Goal: Task Accomplishment & Management: Complete application form

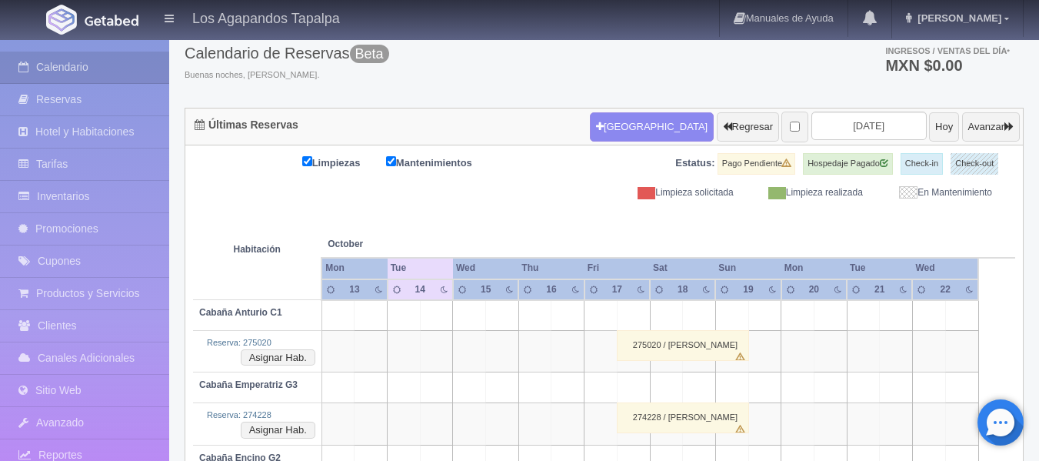
scroll to position [117, 0]
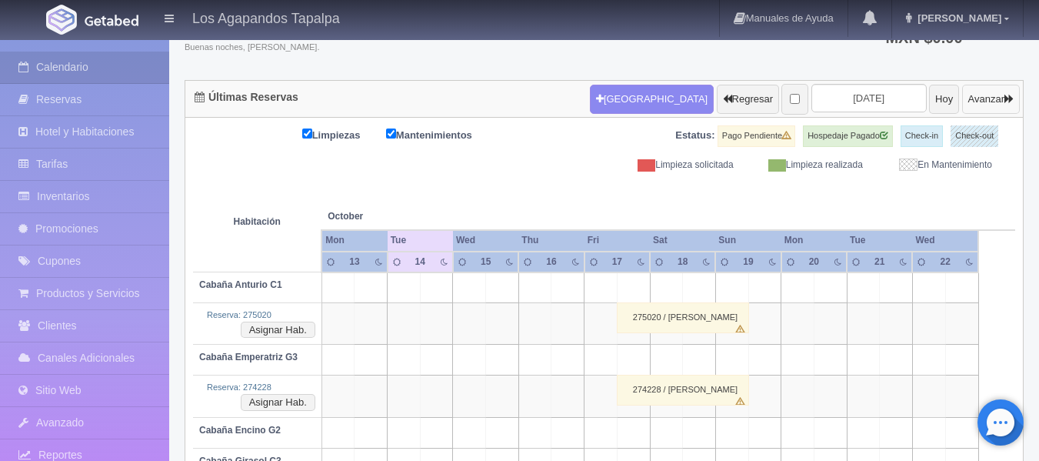
click at [986, 102] on button "Avanzar" at bounding box center [991, 99] width 58 height 29
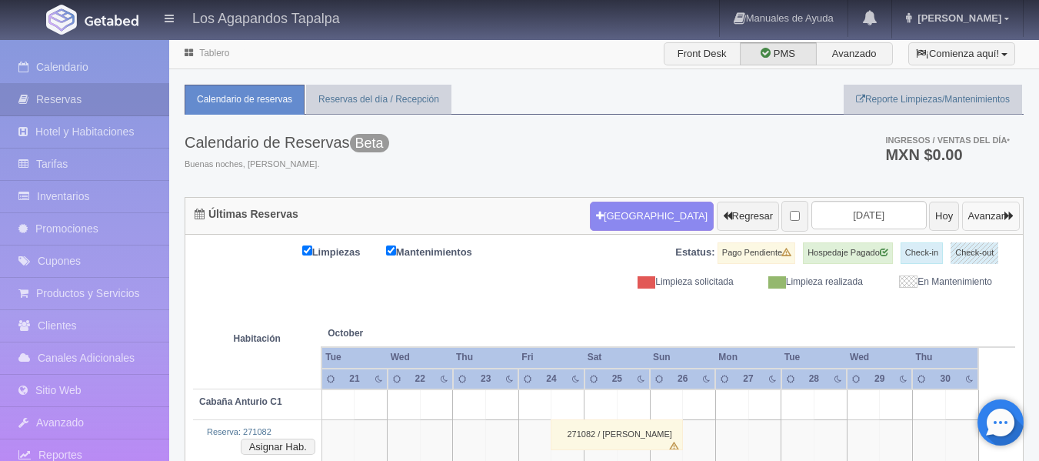
click at [962, 224] on button "Avanzar" at bounding box center [991, 216] width 58 height 29
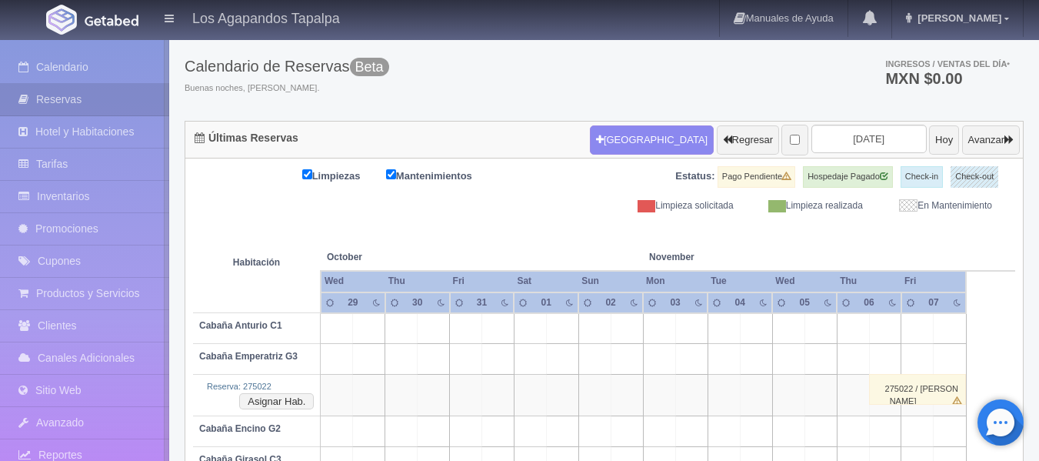
scroll to position [77, 0]
click at [985, 135] on button "Avanzar" at bounding box center [991, 139] width 58 height 29
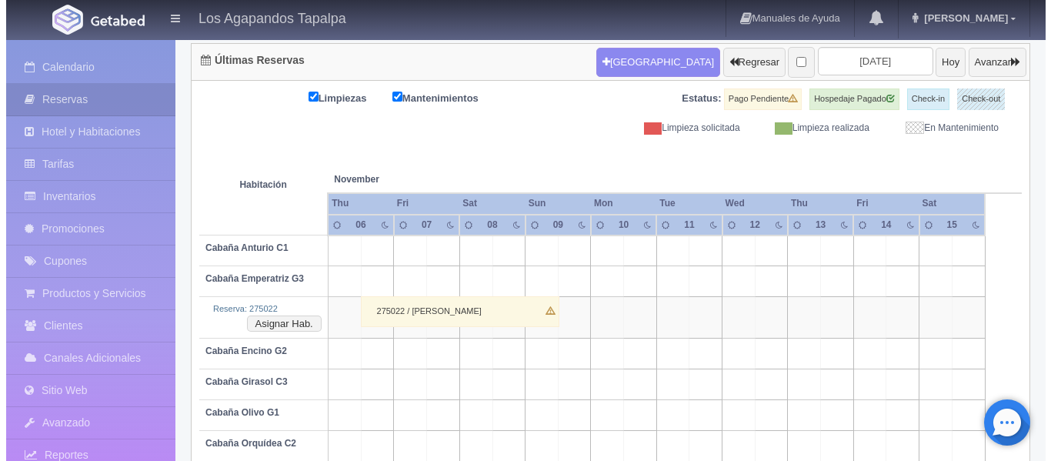
scroll to position [228, 0]
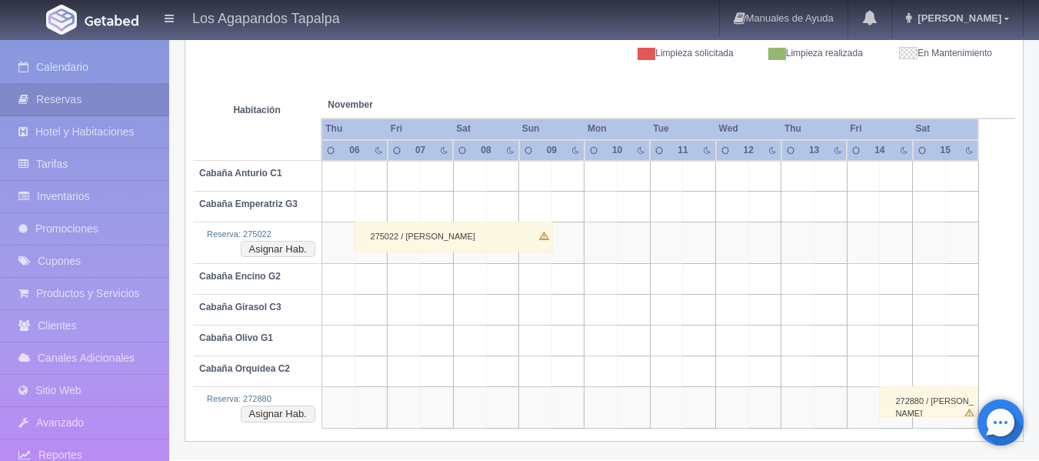
click at [402, 307] on td at bounding box center [404, 310] width 33 height 31
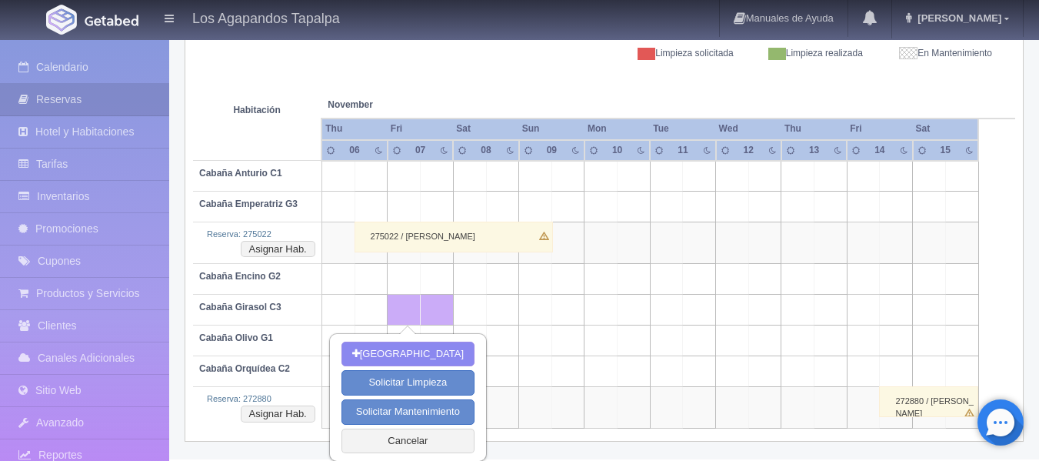
click at [568, 305] on td at bounding box center [567, 310] width 33 height 31
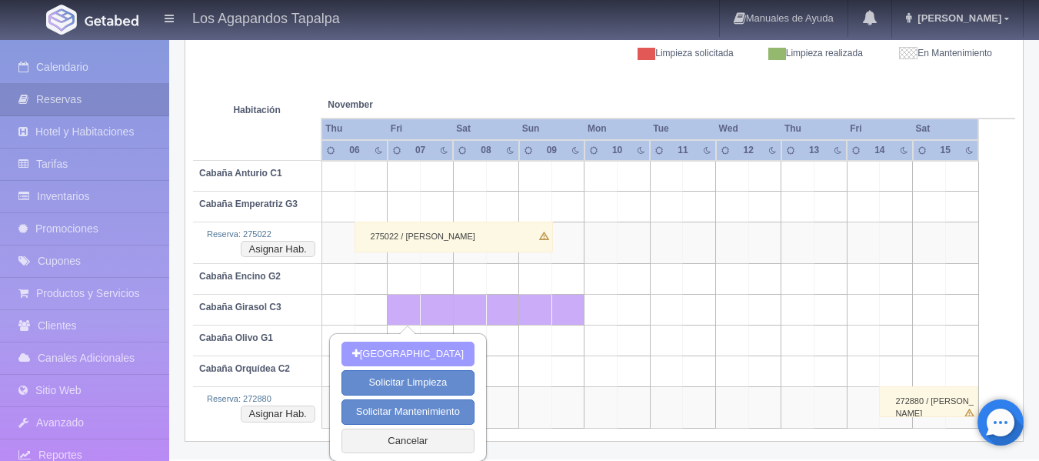
click at [426, 348] on button "Nueva Reserva" at bounding box center [407, 353] width 133 height 25
type input "[DATE]"
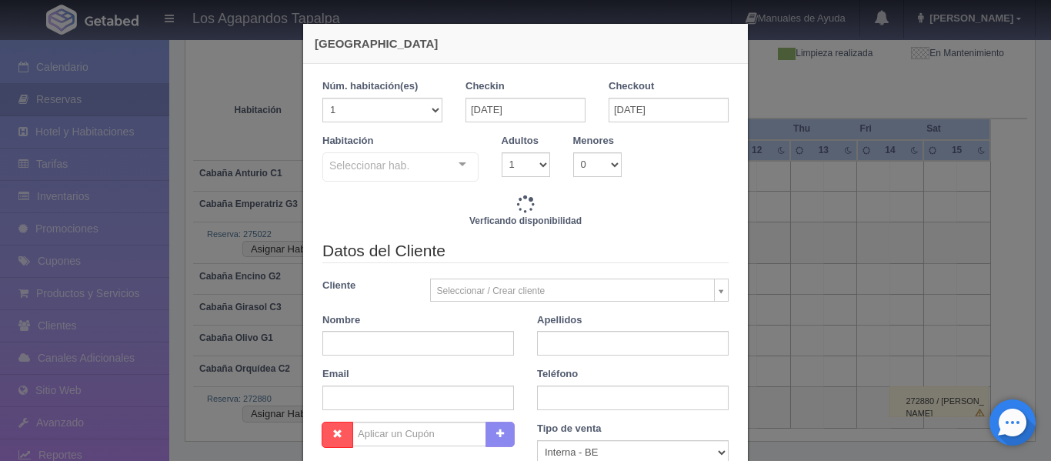
checkbox input "false"
type input "3500.00"
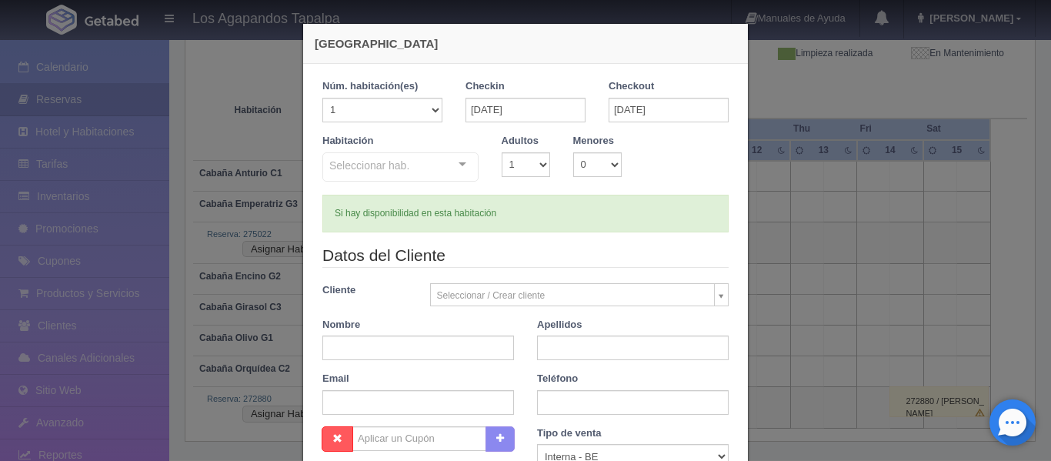
checkbox input "false"
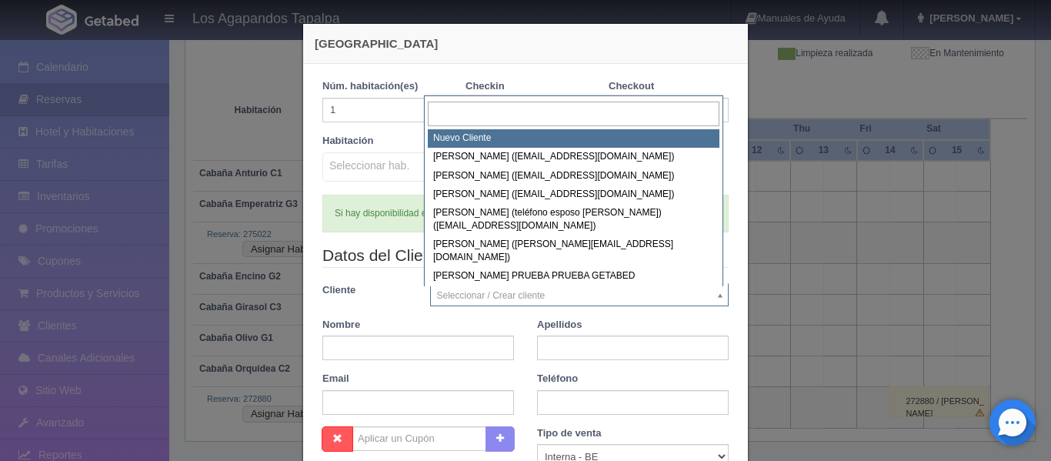
click at [447, 295] on body "Los Agapandos Tapalpa Manuales de Ayuda Actualizaciones recientes Ana Pau Mi Pe…" at bounding box center [525, 135] width 1051 height 650
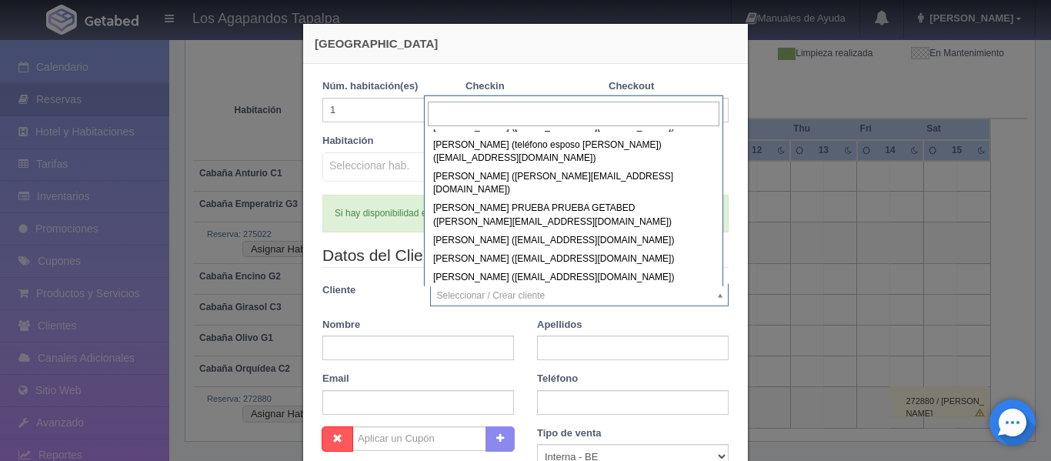
scroll to position [0, 0]
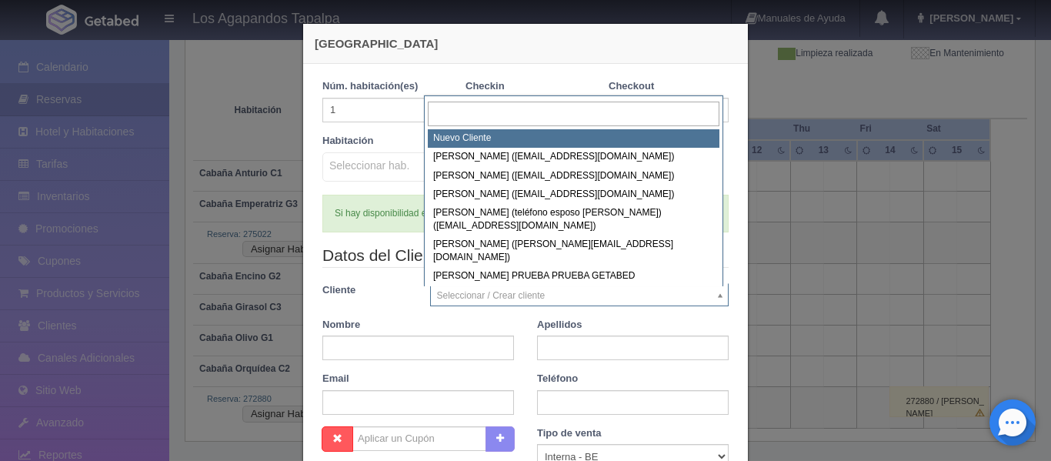
select select "-1"
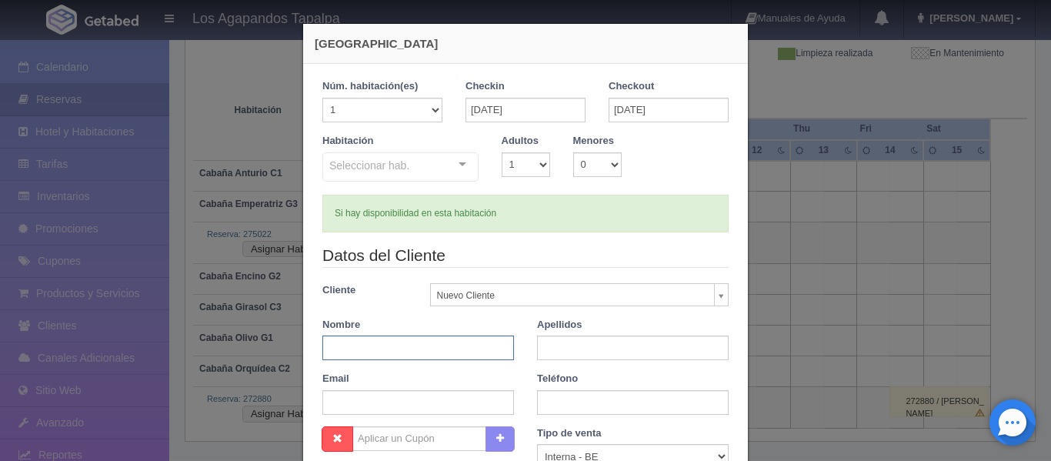
click at [407, 350] on input "text" at bounding box center [418, 347] width 192 height 25
type input "[PERSON_NAME]"
click at [543, 351] on input "LAnderos" at bounding box center [633, 347] width 192 height 25
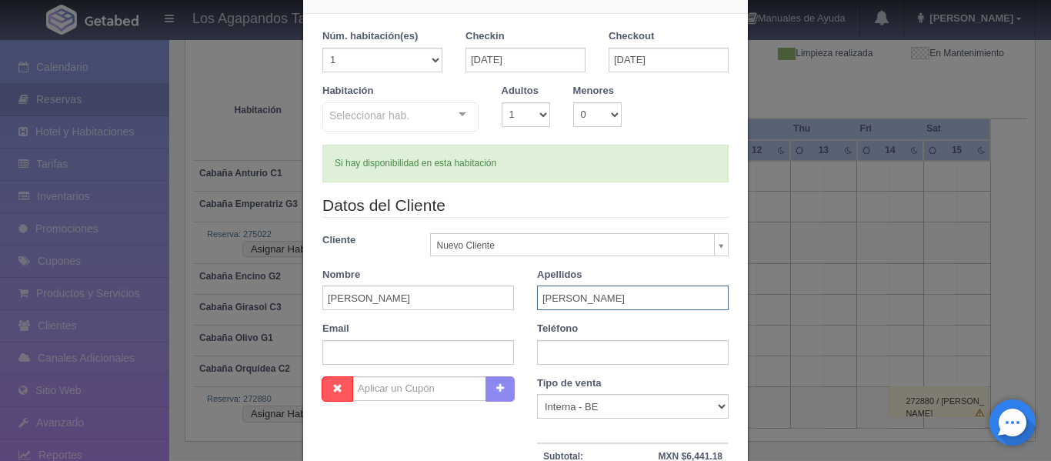
scroll to position [77, 0]
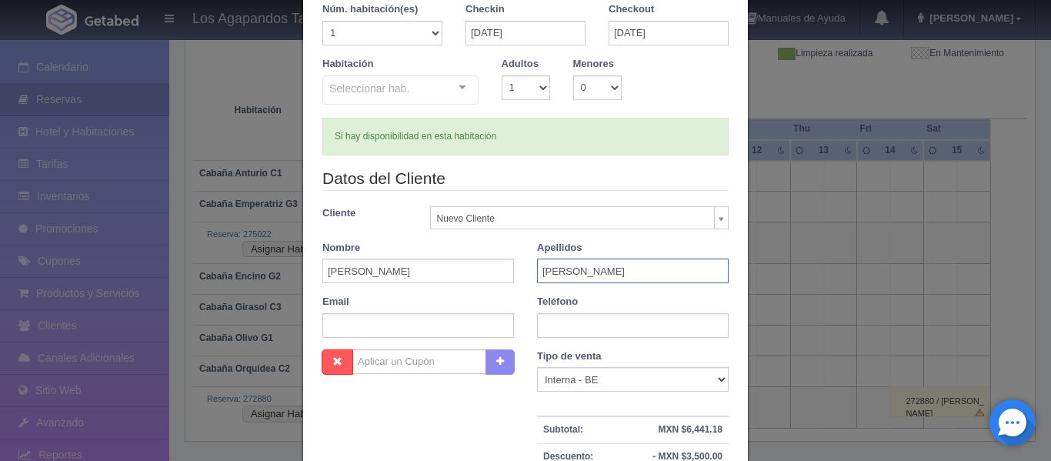
type input "[PERSON_NAME]"
click at [387, 335] on input "text" at bounding box center [418, 325] width 192 height 25
type input "1"
click at [606, 322] on input "text" at bounding box center [633, 325] width 192 height 25
type input "3311667775"
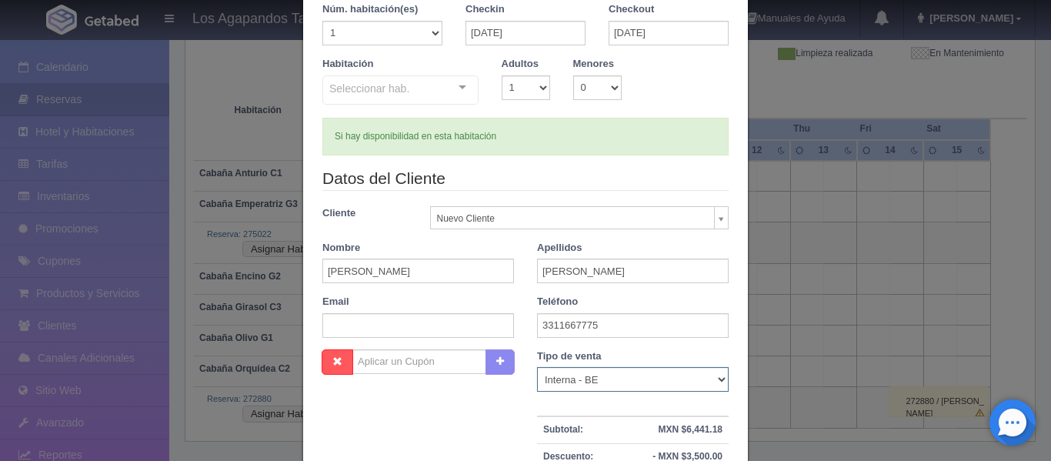
click at [558, 391] on select "Correo Electronico Interna - BE Llamada OTA Externa Otro WALK IN" at bounding box center [633, 379] width 192 height 25
select select "walkin"
click at [537, 367] on select "Correo Electronico Interna - BE Llamada OTA Externa Otro WALK IN" at bounding box center [633, 379] width 192 height 25
click at [428, 331] on input "text" at bounding box center [418, 325] width 192 height 25
paste input "[EMAIL_ADDRESS][DOMAIN_NAME]"
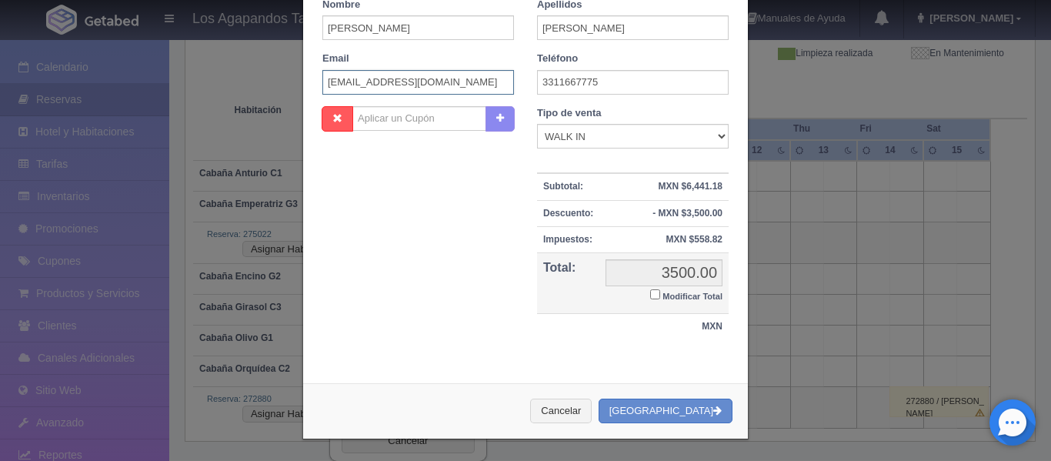
scroll to position [321, 0]
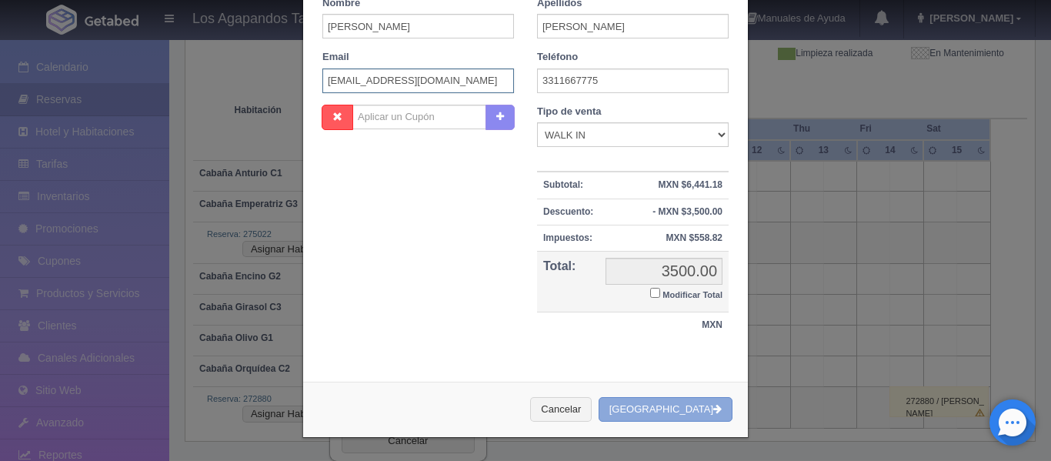
type input "[EMAIL_ADDRESS][DOMAIN_NAME]"
click at [677, 415] on button "Crear Reserva" at bounding box center [665, 409] width 134 height 25
